Goal: Task Accomplishment & Management: Use online tool/utility

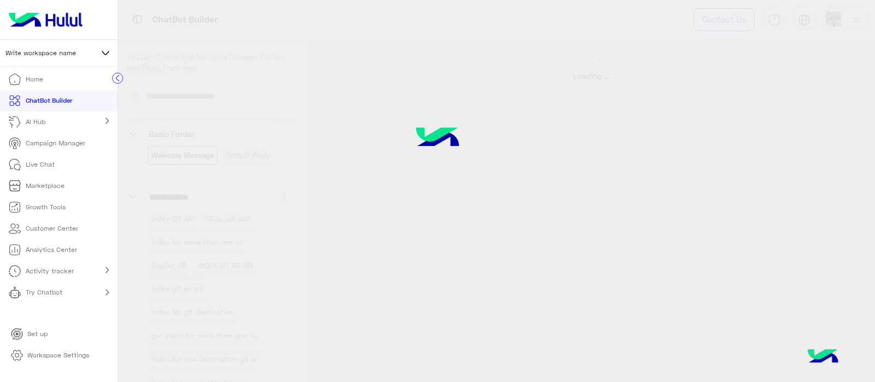
select select "*"
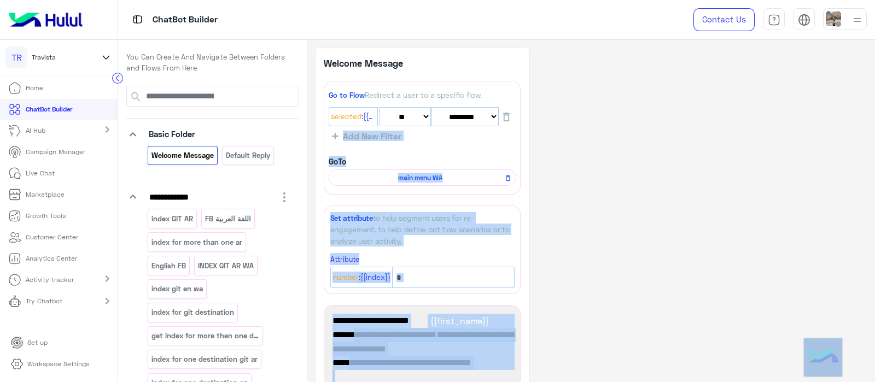
drag, startPoint x: 870, startPoint y: 111, endPoint x: 875, endPoint y: 190, distance: 78.9
click at [875, 190] on html "**********" at bounding box center [437, 191] width 875 height 382
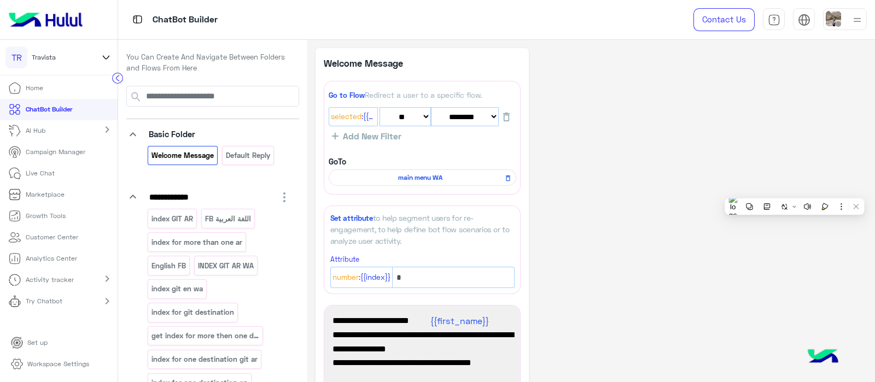
click at [621, 121] on div "**********" at bounding box center [591, 352] width 551 height 609
